Goal: Task Accomplishment & Management: Manage account settings

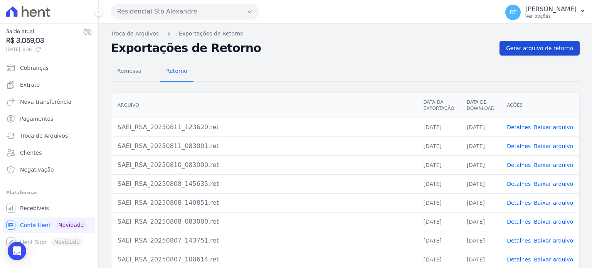
click at [538, 46] on span "Gerar arquivo de retorno" at bounding box center [539, 48] width 67 height 8
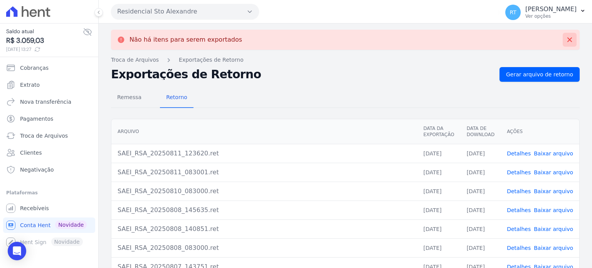
click at [566, 40] on icon at bounding box center [570, 40] width 8 height 8
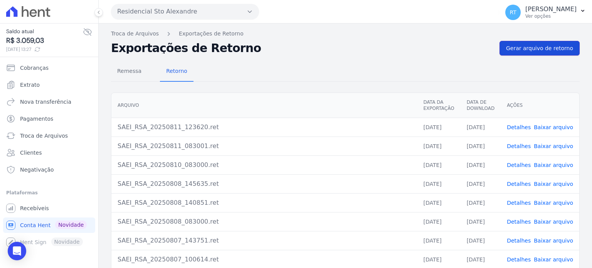
click at [547, 46] on span "Gerar arquivo de retorno" at bounding box center [539, 48] width 67 height 8
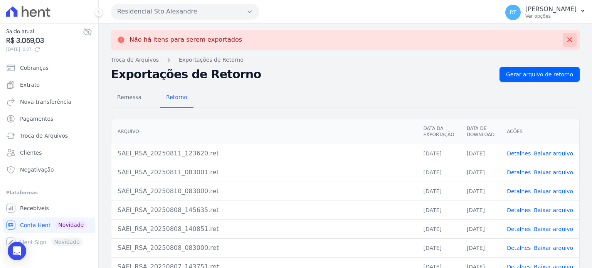
click at [566, 38] on icon at bounding box center [570, 40] width 8 height 8
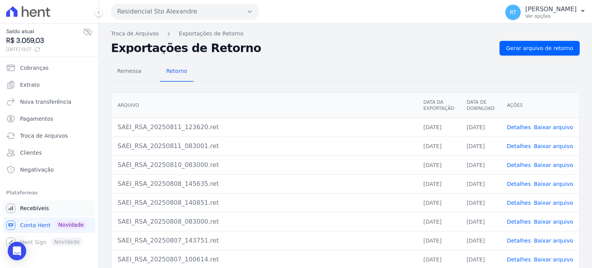
click at [41, 207] on span "Recebíveis" at bounding box center [34, 208] width 29 height 8
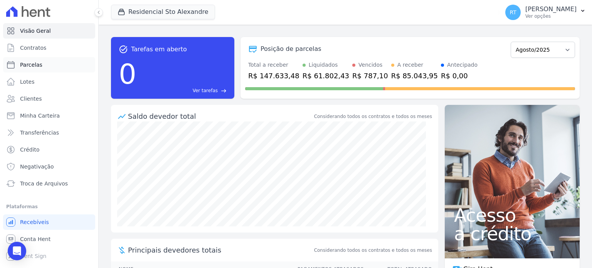
click at [36, 66] on span "Parcelas" at bounding box center [31, 65] width 22 height 8
select select
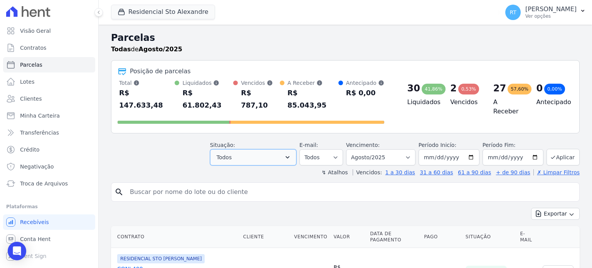
click at [291, 153] on icon "button" at bounding box center [288, 157] width 8 height 8
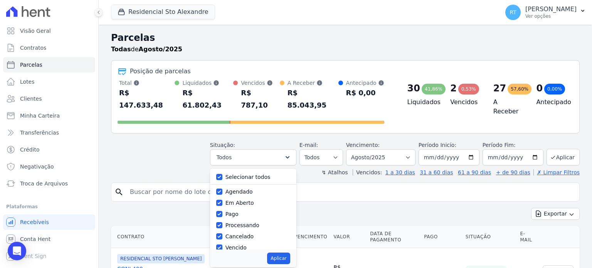
click at [254, 174] on label "Selecionar todos" at bounding box center [248, 177] width 45 height 6
click at [222, 174] on input "Selecionar todos" at bounding box center [219, 177] width 6 height 6
checkbox input "false"
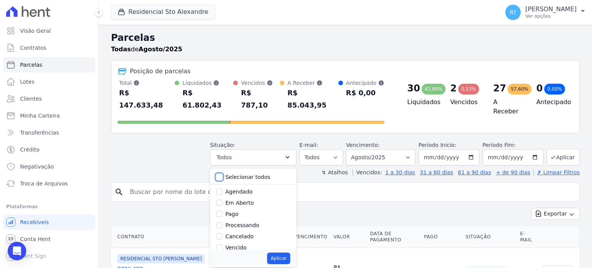
checkbox input "false"
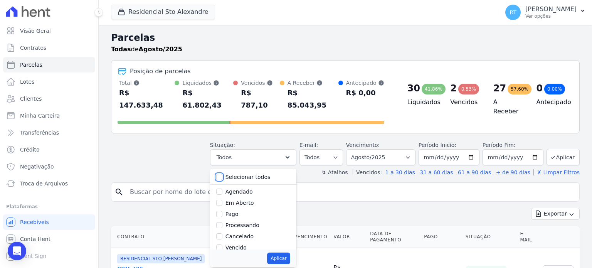
checkbox input "false"
click at [222, 244] on input "Vencido" at bounding box center [219, 247] width 6 height 6
checkbox input "true"
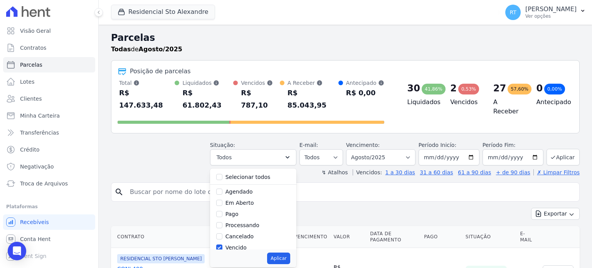
scroll to position [51, 0]
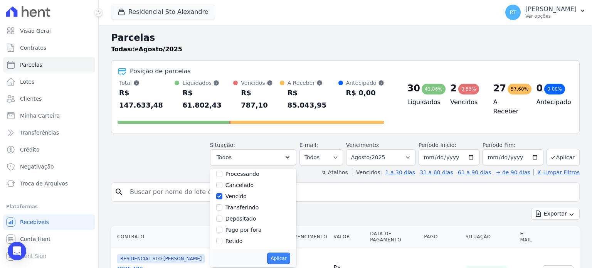
click at [285, 253] on button "Aplicar" at bounding box center [278, 259] width 23 height 12
select select "overdue"
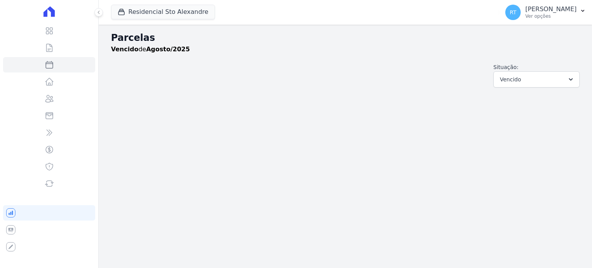
select select
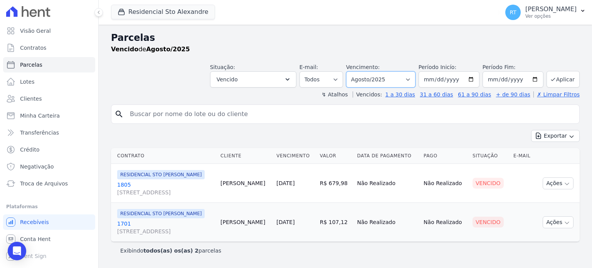
click at [416, 81] on select "Filtrar por período ──────── Todos os meses Março/2020 Abril/2020 Maio/2020 Jun…" at bounding box center [380, 79] width 69 height 16
select select "date_range_filter"
click at [358, 71] on select "Filtrar por período ──────── Todos os meses Março/2020 Abril/2020 Maio/2020 Jun…" at bounding box center [380, 79] width 69 height 16
click at [476, 79] on input "2025-08-01" at bounding box center [449, 79] width 61 height 16
type input "[DATE]"
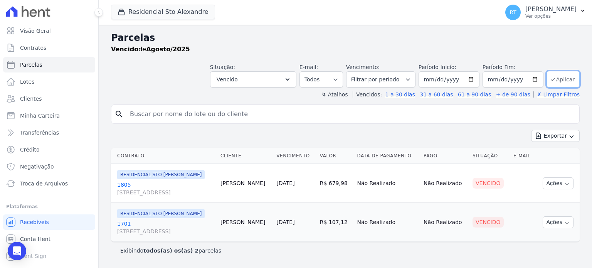
click at [559, 79] on button "Aplicar" at bounding box center [563, 79] width 33 height 17
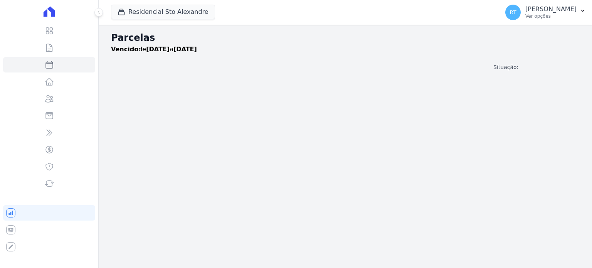
select select
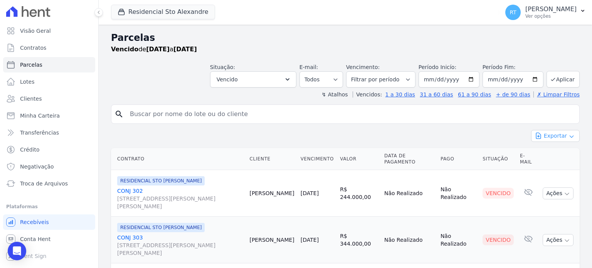
click at [548, 134] on button "Exportar" at bounding box center [555, 136] width 49 height 12
click at [546, 153] on span "Exportar PDF" at bounding box center [555, 154] width 40 height 8
click at [33, 186] on span "Troca de Arquivos" at bounding box center [44, 184] width 48 height 8
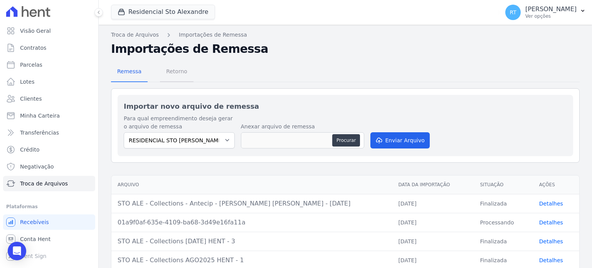
click at [171, 75] on span "Retorno" at bounding box center [177, 71] width 30 height 15
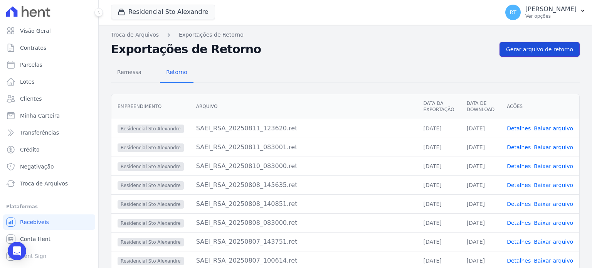
click at [537, 49] on span "Gerar arquivo de retorno" at bounding box center [539, 49] width 67 height 8
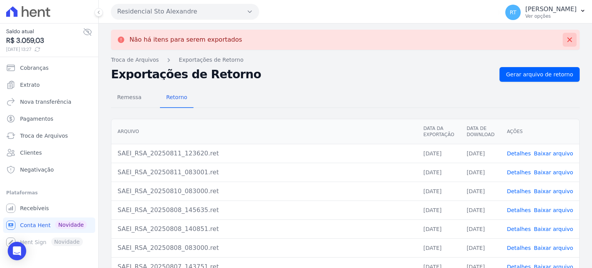
click at [568, 40] on button at bounding box center [570, 40] width 14 height 14
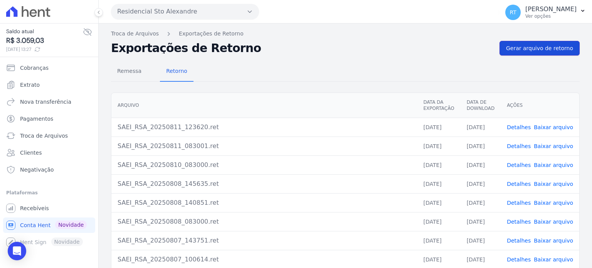
click at [535, 46] on span "Gerar arquivo de retorno" at bounding box center [539, 48] width 67 height 8
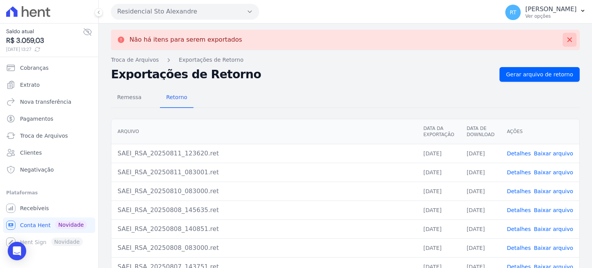
click at [567, 40] on icon at bounding box center [570, 40] width 8 height 8
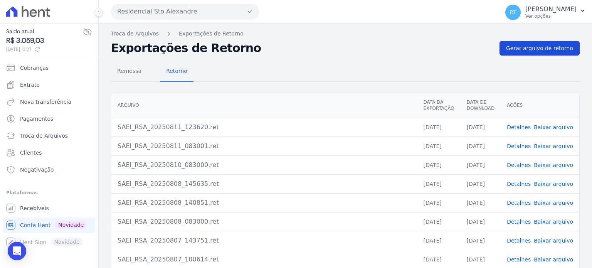
click at [544, 45] on span "Gerar arquivo de retorno" at bounding box center [539, 48] width 67 height 8
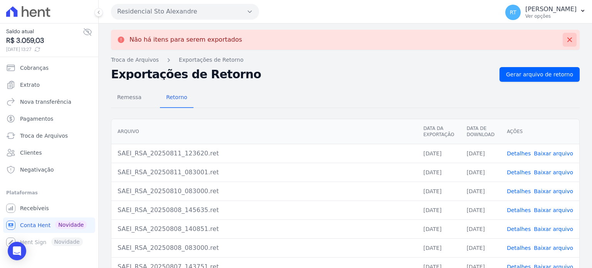
click at [568, 40] on icon at bounding box center [570, 39] width 5 height 5
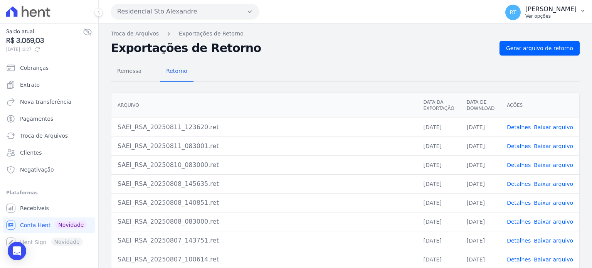
click at [546, 11] on p "[PERSON_NAME]" at bounding box center [551, 9] width 51 height 8
click at [512, 34] on link "Logout" at bounding box center [543, 33] width 99 height 14
